Goal: Navigation & Orientation: Find specific page/section

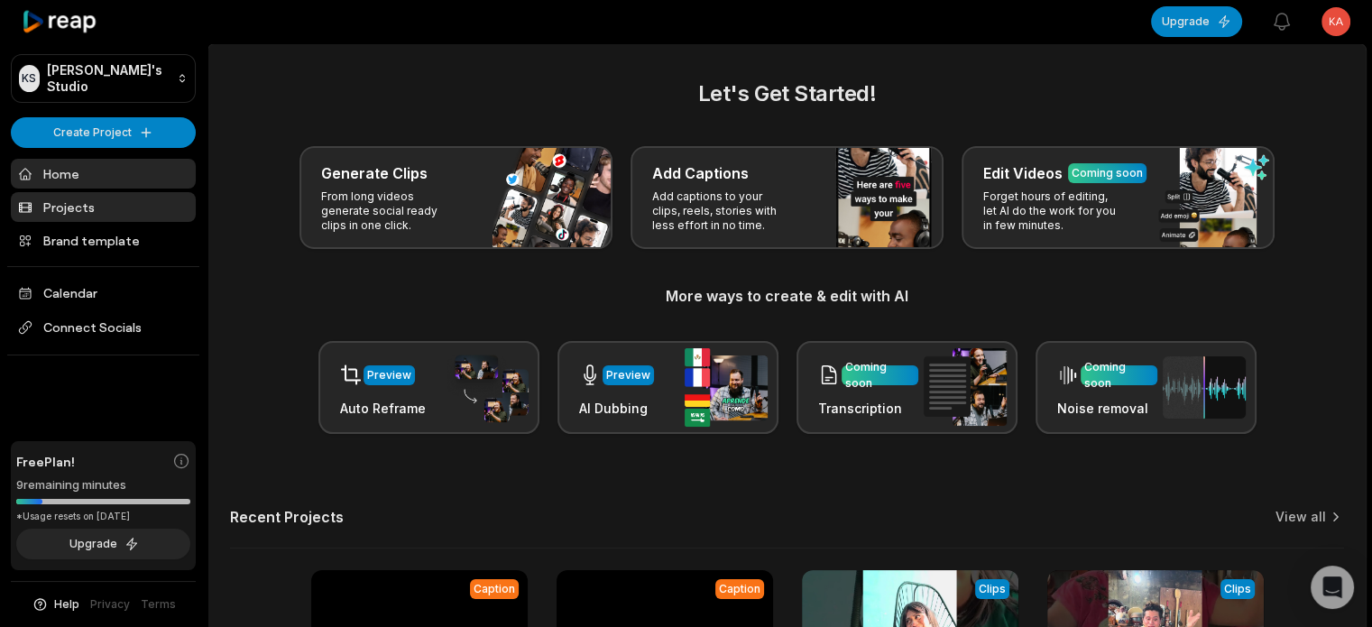
click at [132, 199] on link "Projects" at bounding box center [103, 207] width 185 height 30
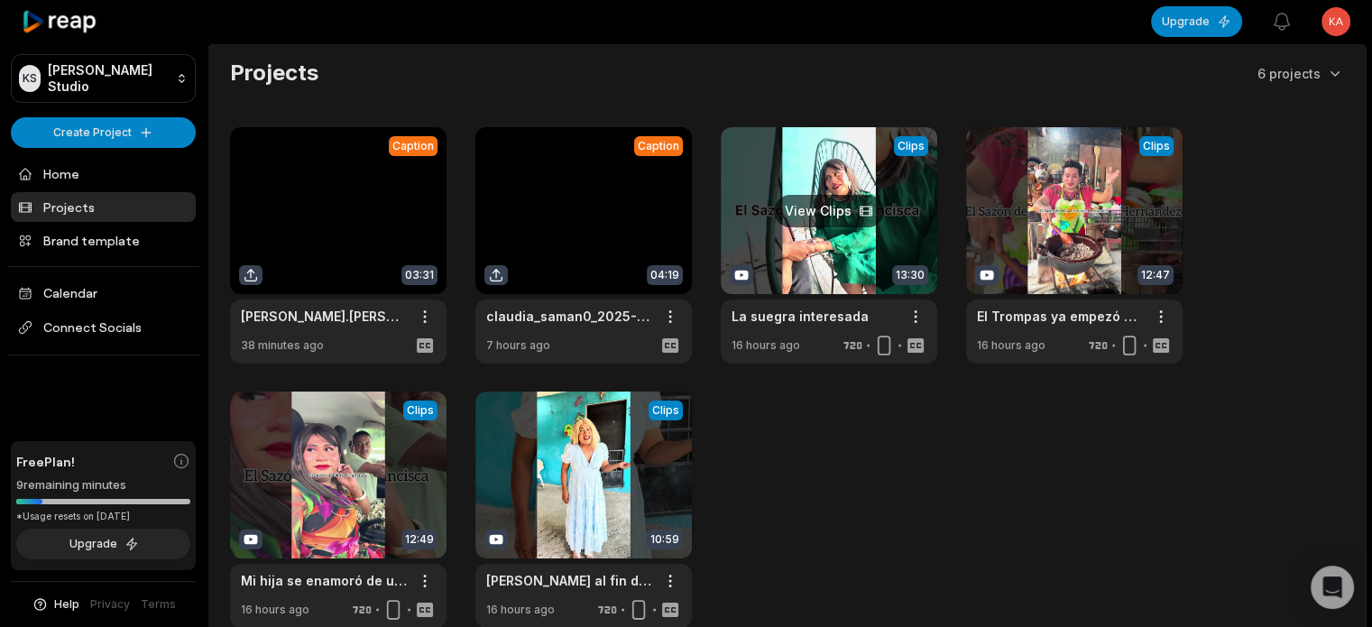
click at [834, 208] on link at bounding box center [829, 245] width 217 height 236
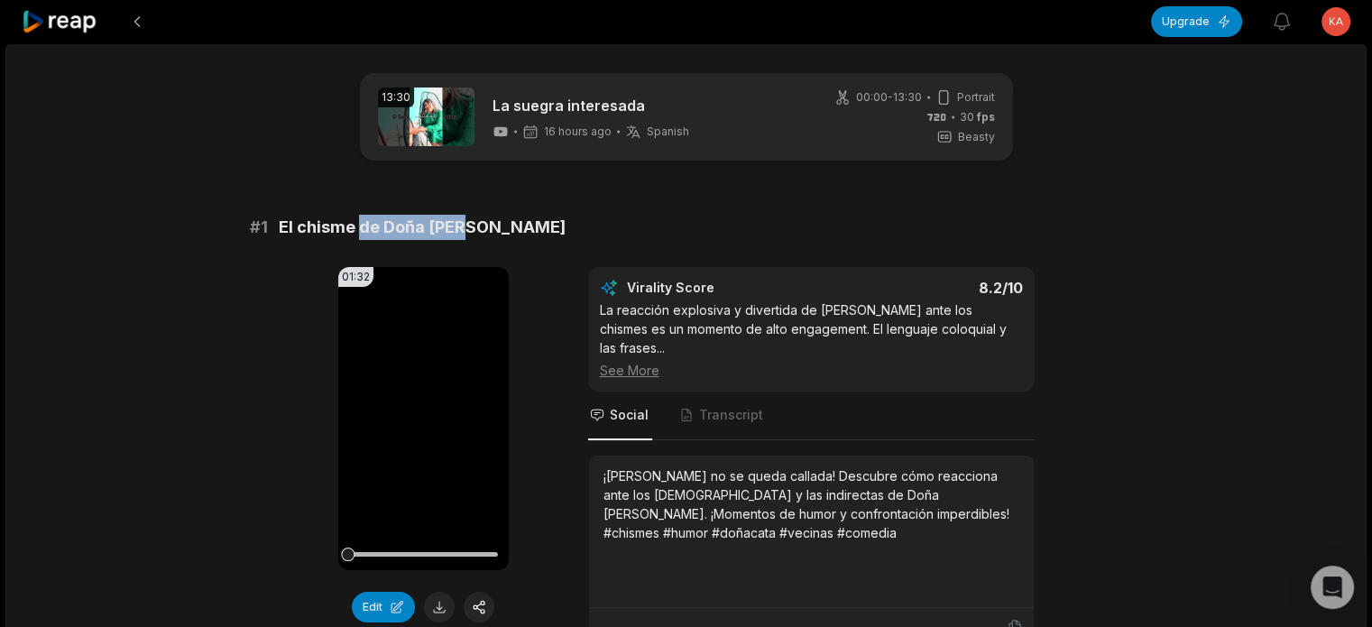
drag, startPoint x: 410, startPoint y: 226, endPoint x: 300, endPoint y: 232, distance: 109.3
click at [278, 230] on div "# 1 El chisme de Doña Sexy" at bounding box center [686, 227] width 873 height 25
click at [309, 232] on span "El chisme de Doña [PERSON_NAME]" at bounding box center [422, 227] width 287 height 25
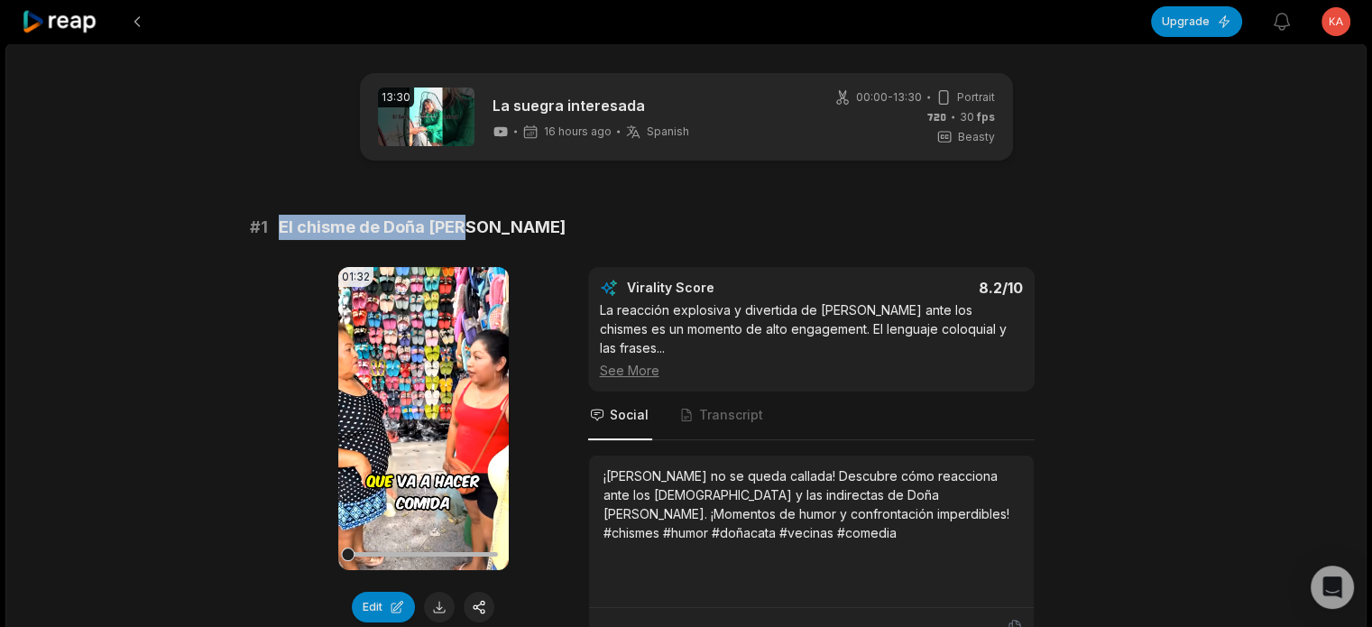
drag, startPoint x: 278, startPoint y: 228, endPoint x: 470, endPoint y: 231, distance: 192.2
click at [470, 231] on div "# 1 El chisme de Doña Sexy" at bounding box center [686, 227] width 873 height 25
click at [57, 19] on icon at bounding box center [60, 22] width 77 height 24
